Goal: Transaction & Acquisition: Purchase product/service

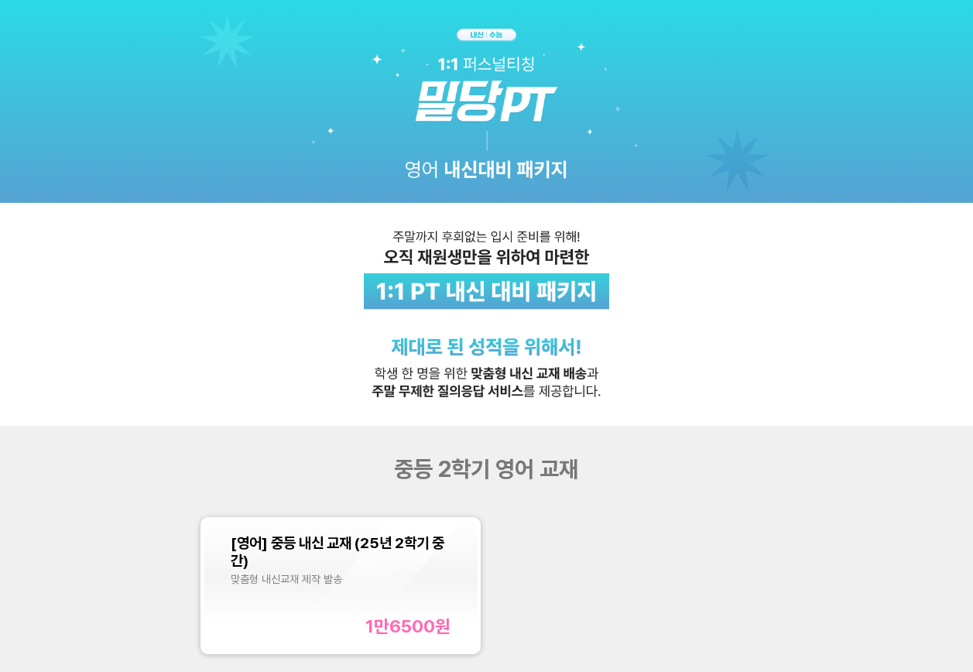
click at [375, 589] on div "[영어] 중등 내신 교재 (25년 2학기 중간) 맞춤형 내신교재 제작 발송 1만6500 원" at bounding box center [340, 586] width 219 height 104
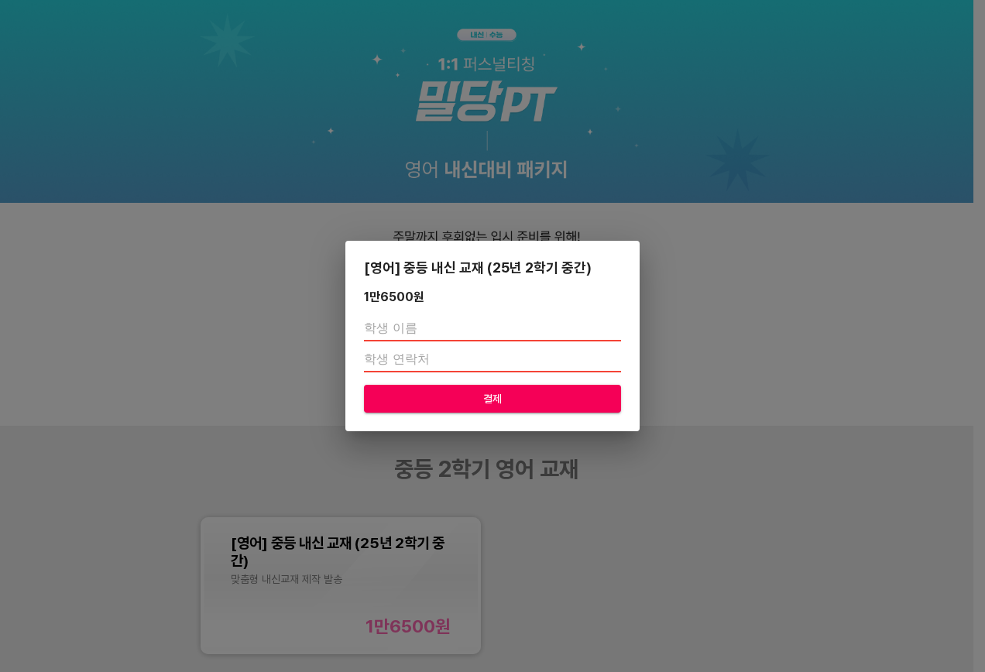
click at [394, 324] on input "text" at bounding box center [492, 329] width 257 height 25
type input "[PERSON_NAME]"
type input "01034128412"
click at [488, 394] on span "결제" at bounding box center [492, 398] width 232 height 19
